Goal: Task Accomplishment & Management: Manage account settings

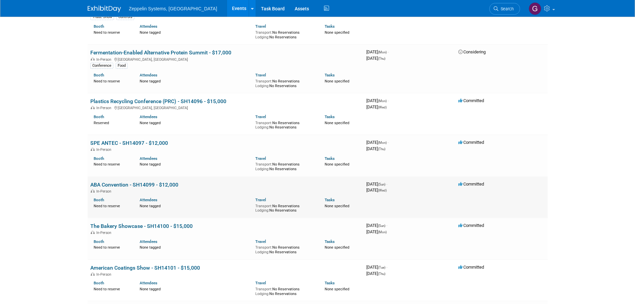
click at [143, 186] on link "ABA Convention - SH14099 - $12,000" at bounding box center [134, 184] width 88 height 6
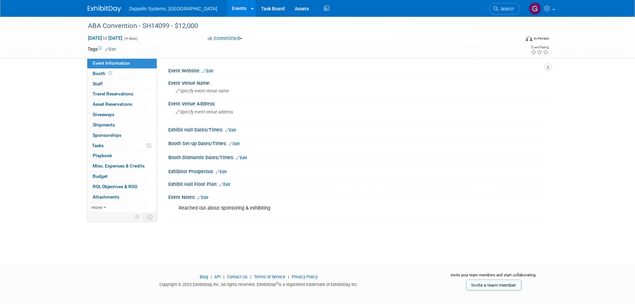
click at [202, 199] on link "Edit" at bounding box center [202, 197] width 11 height 5
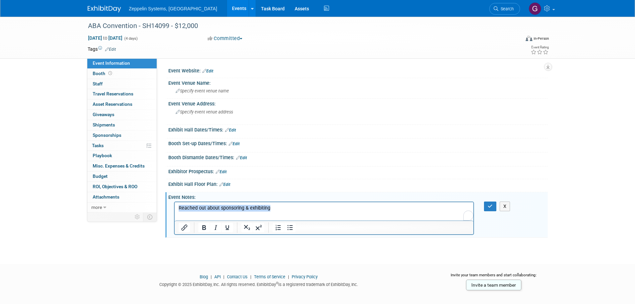
drag, startPoint x: 275, startPoint y: 208, endPoint x: 319, endPoint y: 416, distance: 212.3
click at [174, 211] on html "Reached out about sponsoring & exhibiting" at bounding box center [323, 206] width 299 height 9
drag, startPoint x: 366, startPoint y: 422, endPoint x: 177, endPoint y: 212, distance: 282.7
click at [186, 211] on html "Reached out about sponsoring & exhibiting" at bounding box center [323, 206] width 299 height 9
click at [178, 207] on body "Reached out about sponsoring & exhibiting" at bounding box center [324, 208] width 292 height 7
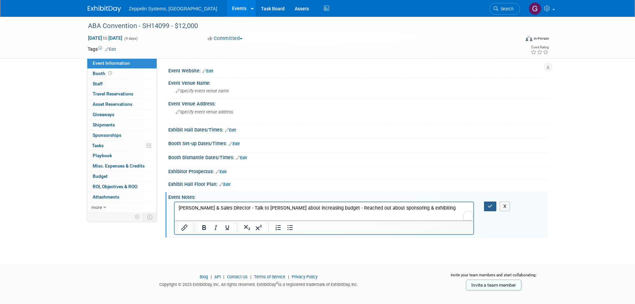
click at [488, 207] on button "button" at bounding box center [490, 206] width 12 height 10
